Goal: Transaction & Acquisition: Purchase product/service

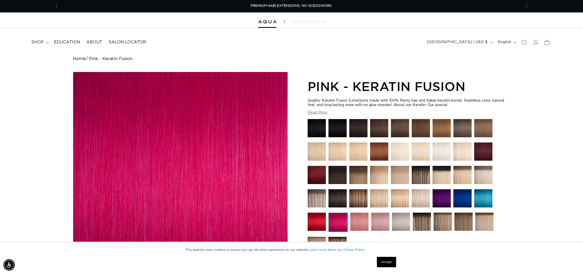
click at [379, 221] on img at bounding box center [380, 222] width 18 height 18
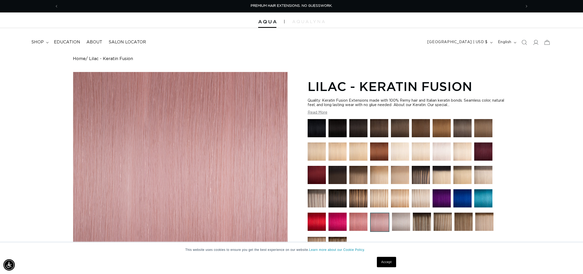
click at [392, 261] on link "Accept" at bounding box center [386, 262] width 19 height 10
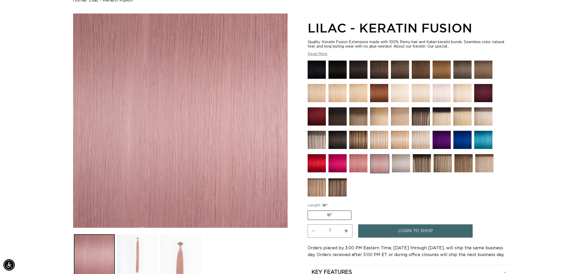
scroll to position [92, 0]
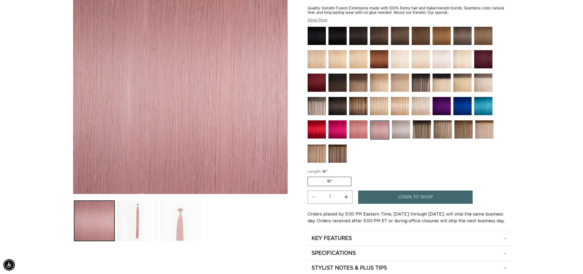
click at [190, 240] on button "Load image 3 in gallery view" at bounding box center [180, 221] width 40 height 40
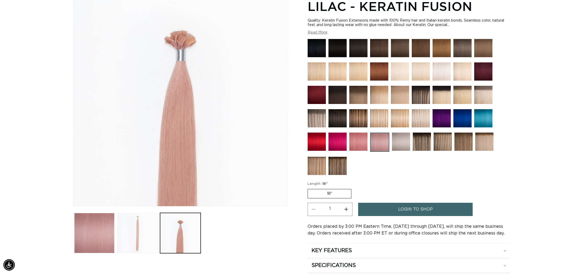
scroll to position [72, 0]
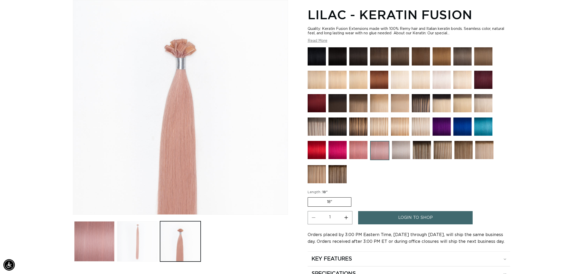
click at [156, 238] on button "Load image 2 in gallery view" at bounding box center [137, 241] width 40 height 40
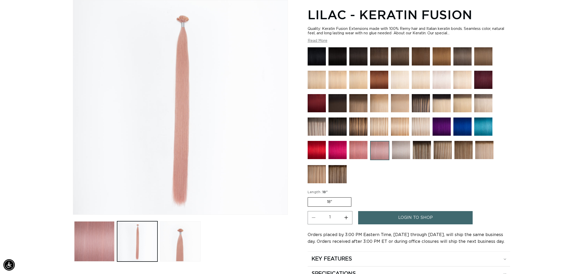
scroll to position [0, 0]
click at [365, 151] on img at bounding box center [358, 150] width 18 height 18
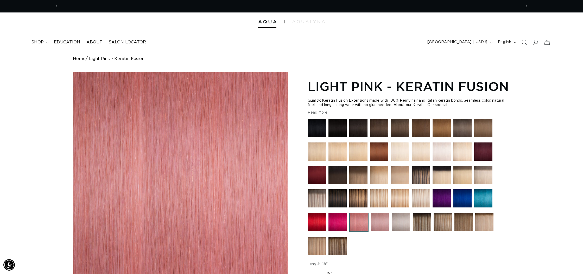
scroll to position [0, 462]
click at [384, 227] on img at bounding box center [380, 222] width 18 height 18
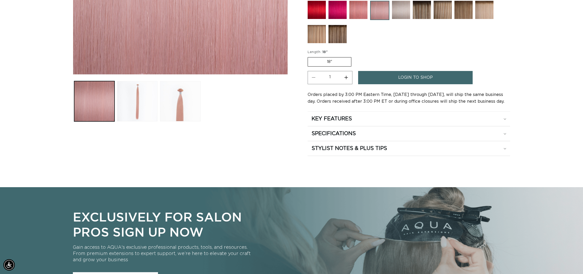
scroll to position [0, 462]
click at [384, 79] on link "login to shop" at bounding box center [415, 77] width 114 height 13
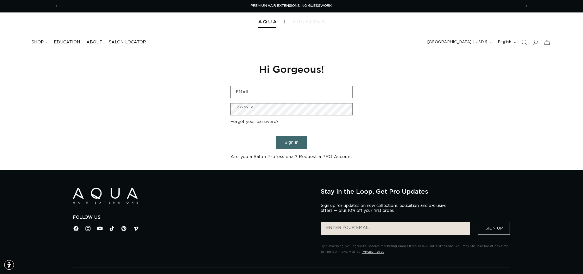
click at [291, 156] on link "Are you a Salon Professional? Request a PRO Account" at bounding box center [291, 157] width 122 height 8
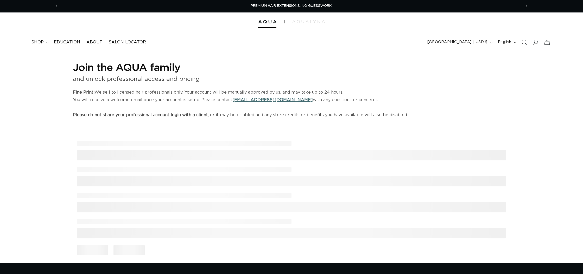
select select "US"
select select "[GEOGRAPHIC_DATA]"
